Goal: Transaction & Acquisition: Purchase product/service

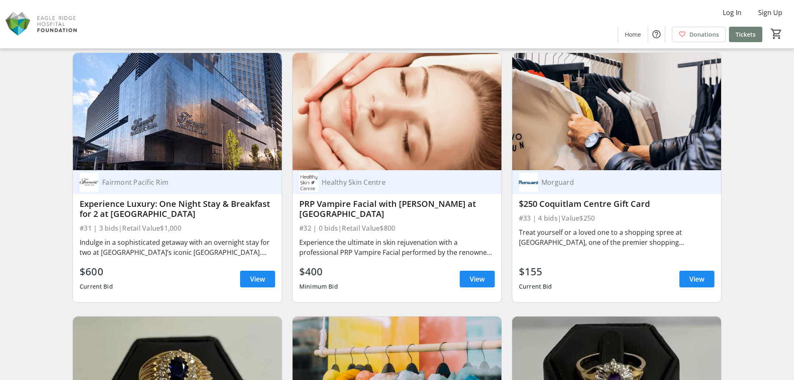
scroll to position [2667, 0]
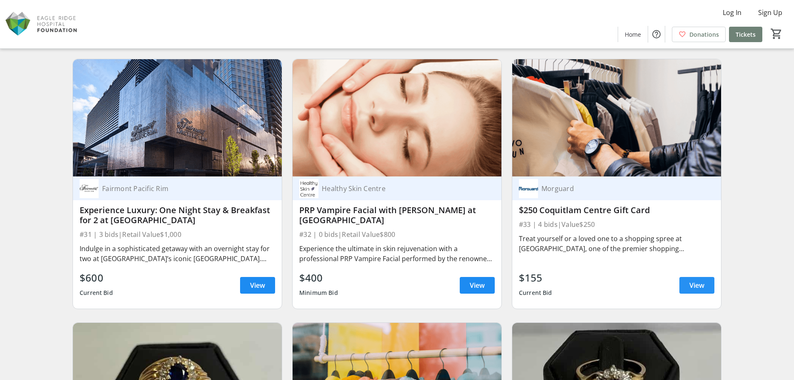
click at [695, 287] on span "View" at bounding box center [696, 285] width 15 height 10
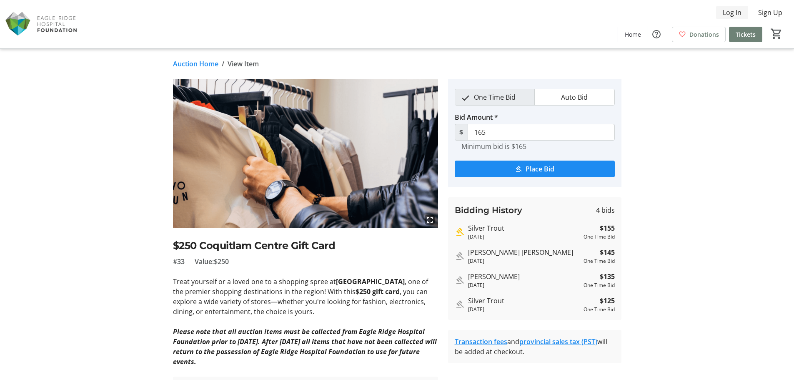
click at [739, 14] on span "Log In" at bounding box center [732, 13] width 19 height 10
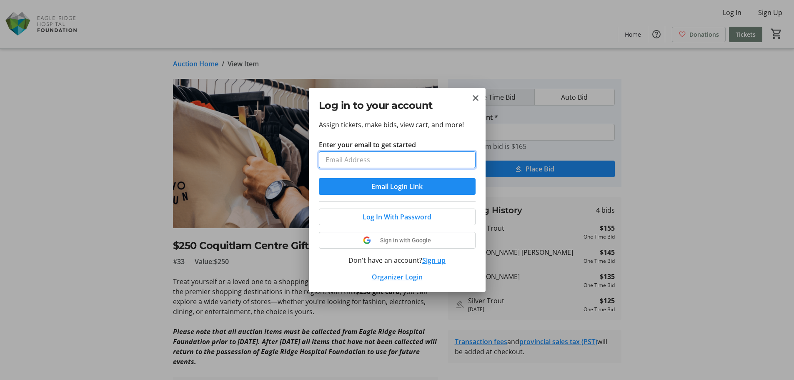
click at [403, 158] on input "Enter your email to get started" at bounding box center [397, 159] width 157 height 17
type input "[EMAIL_ADDRESS][DOMAIN_NAME]"
click at [475, 102] on mat-icon "Close" at bounding box center [476, 98] width 10 height 10
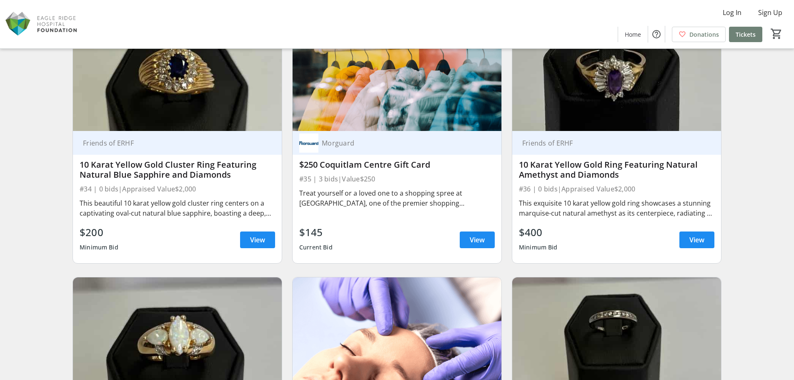
scroll to position [3001, 0]
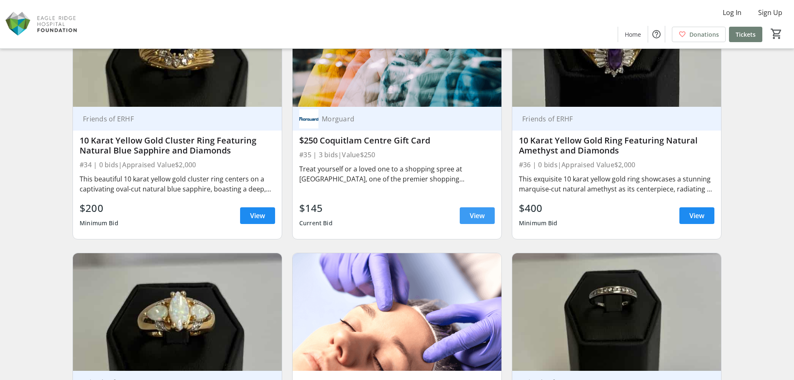
click at [480, 218] on span "View" at bounding box center [477, 215] width 15 height 10
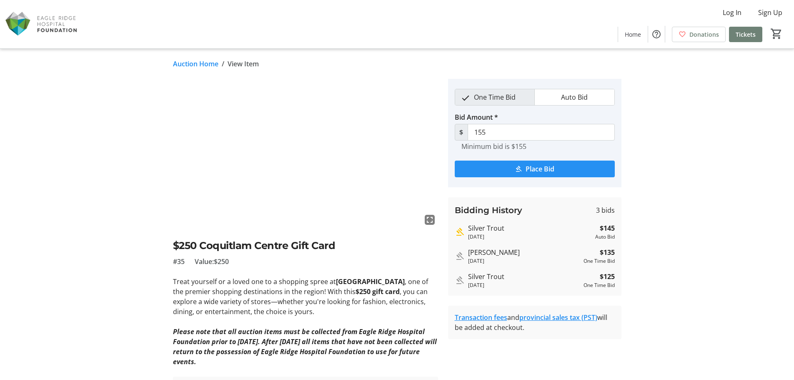
click at [533, 168] on span "Place Bid" at bounding box center [540, 169] width 29 height 10
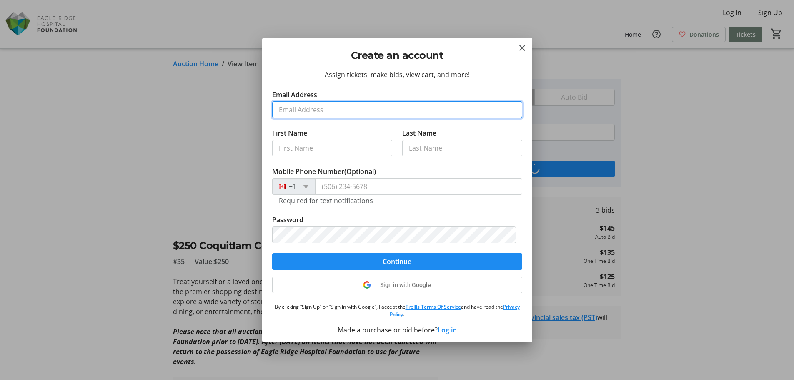
click at [363, 117] on input "Email Address" at bounding box center [397, 109] width 250 height 17
type input "[EMAIL_ADDRESS][DOMAIN_NAME]"
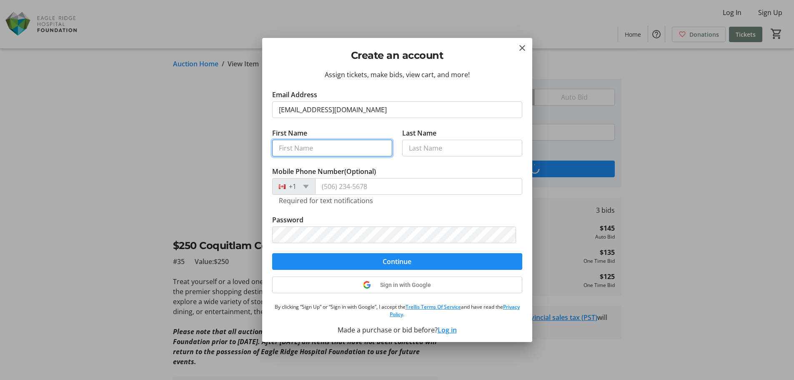
type input "[PERSON_NAME]"
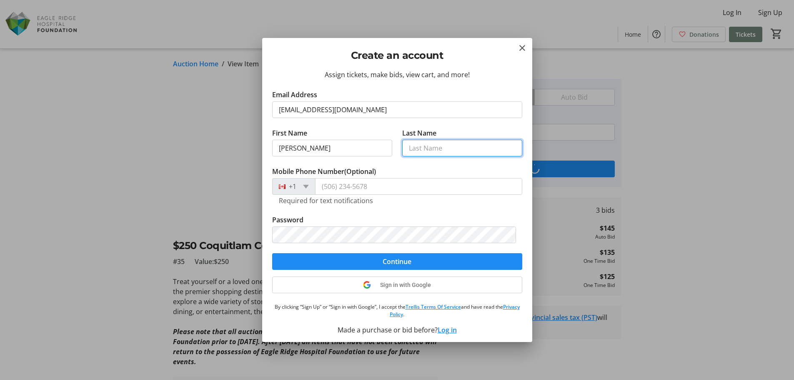
type input "[PERSON_NAME]"
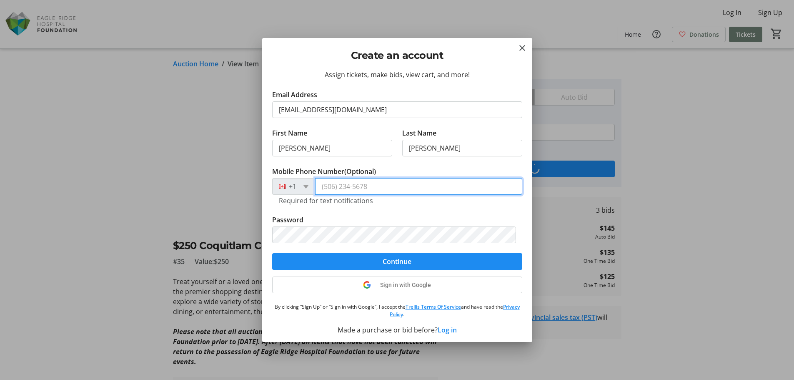
type input "[PHONE_NUMBER]"
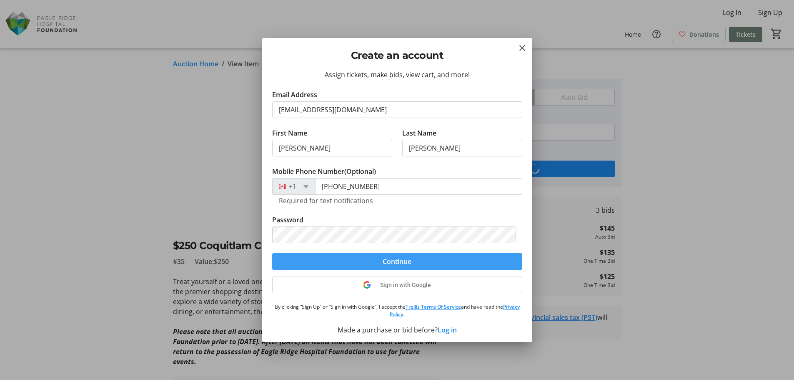
click at [407, 259] on span "Continue" at bounding box center [397, 261] width 29 height 10
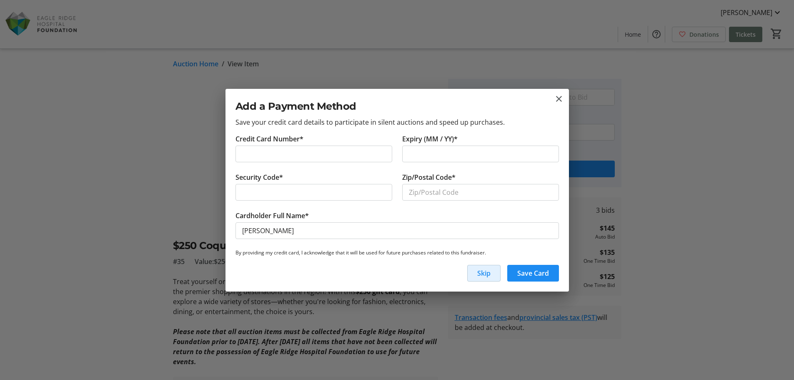
click at [485, 276] on span "Skip" at bounding box center [483, 273] width 13 height 10
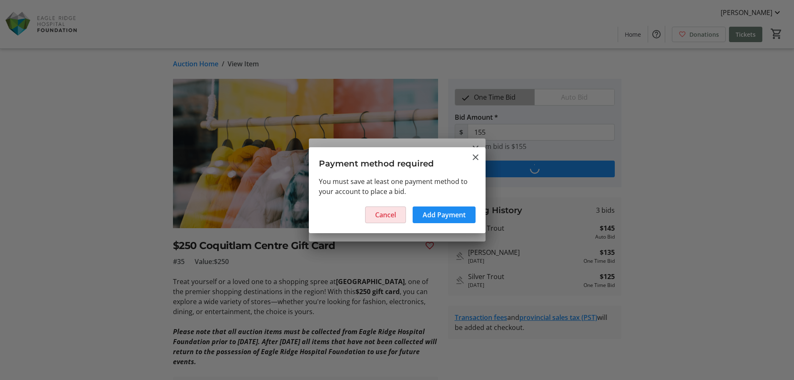
click at [383, 213] on span "Cancel" at bounding box center [385, 215] width 21 height 10
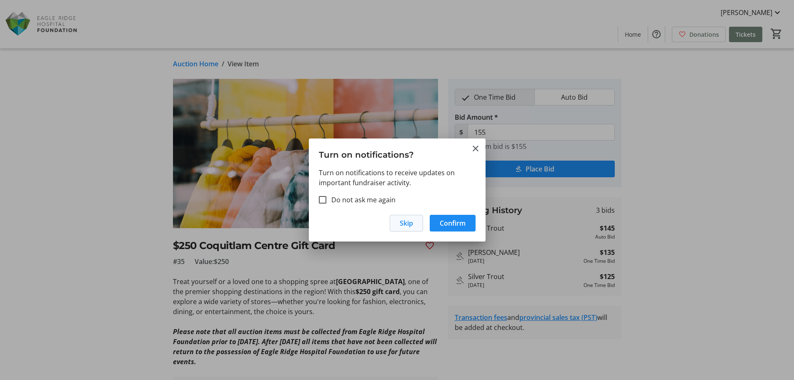
click at [405, 221] on span "Skip" at bounding box center [406, 223] width 13 height 10
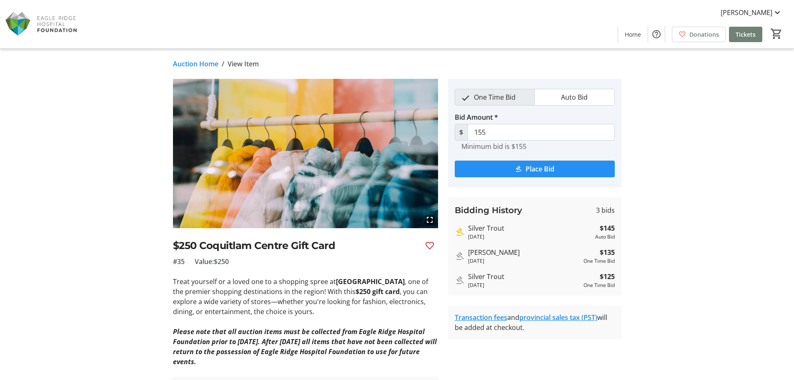
click at [548, 171] on span "Place Bid" at bounding box center [540, 169] width 29 height 10
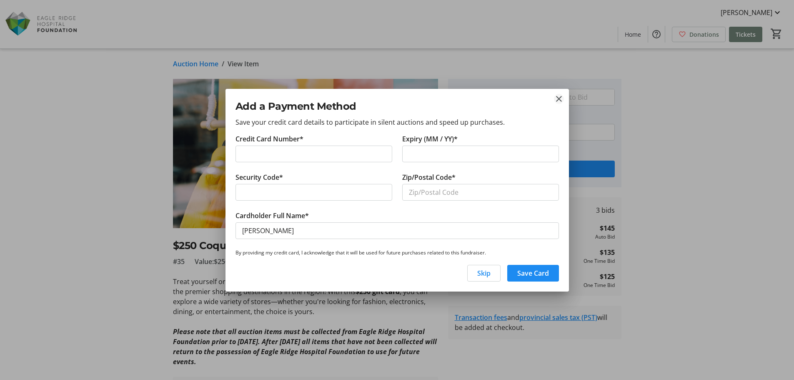
click at [560, 98] on mat-icon "close" at bounding box center [559, 99] width 10 height 10
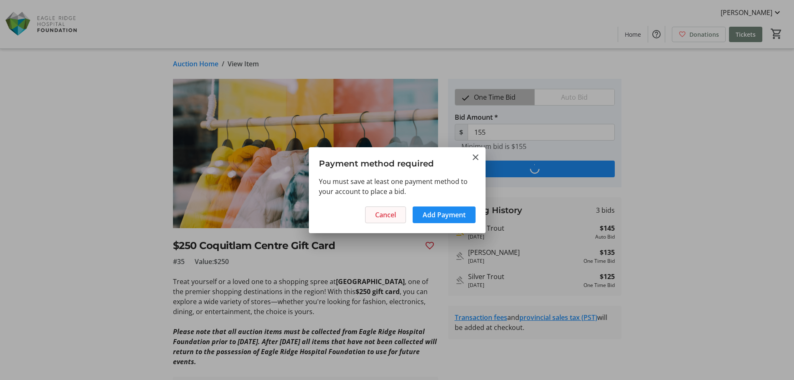
click at [390, 214] on span "Cancel" at bounding box center [385, 215] width 21 height 10
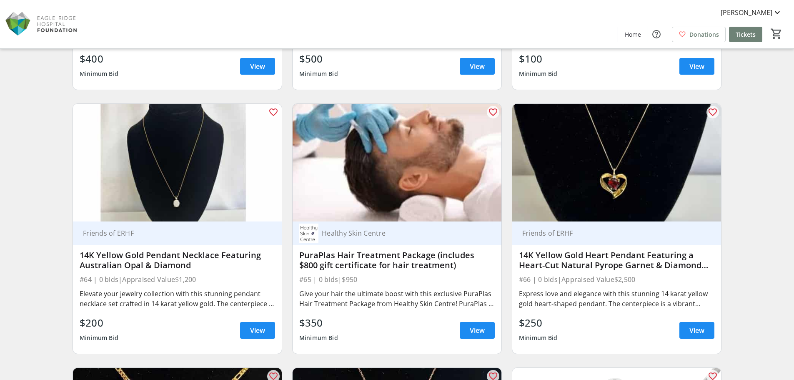
scroll to position [5528, 0]
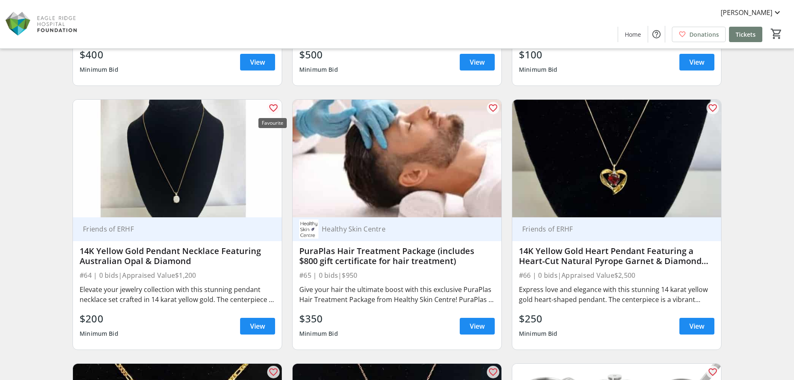
click at [274, 108] on mat-icon "favorite_outline" at bounding box center [273, 108] width 10 height 10
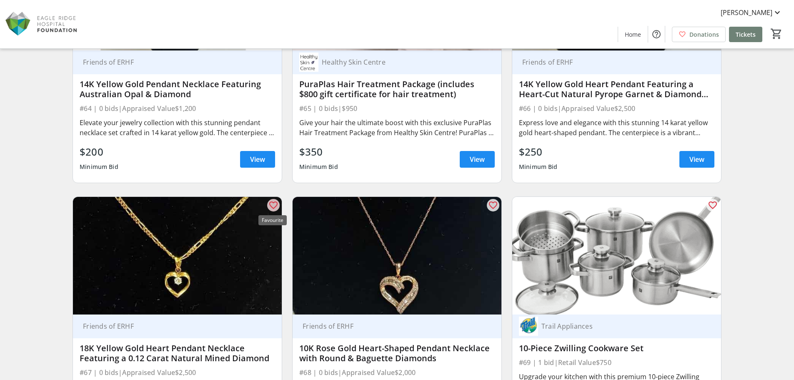
click at [275, 204] on mat-icon "favorite_outline" at bounding box center [273, 205] width 10 height 10
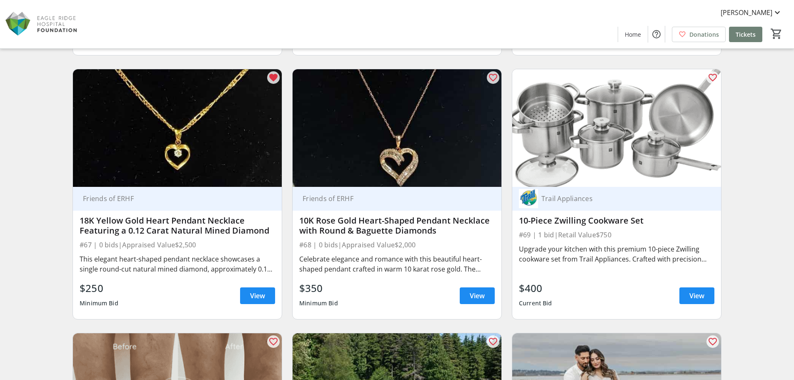
scroll to position [5778, 0]
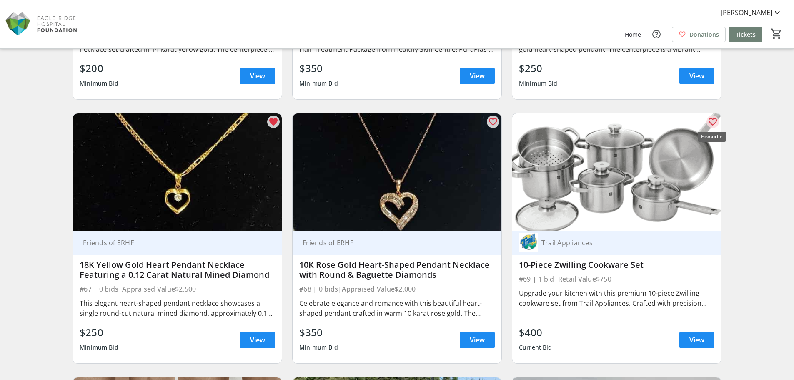
click at [714, 121] on mat-icon "favorite_outline" at bounding box center [713, 122] width 10 height 10
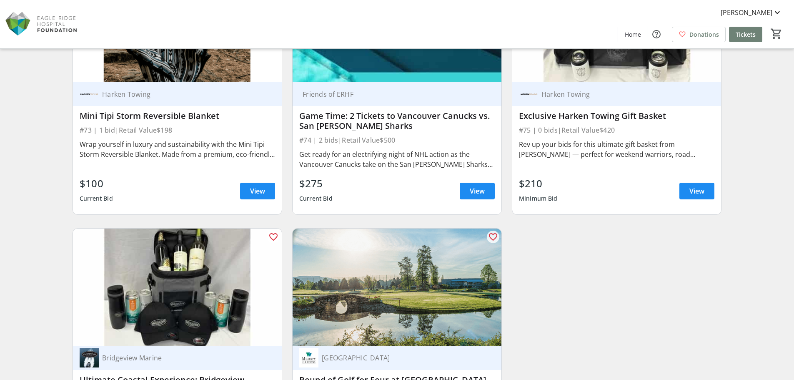
scroll to position [6453, 0]
